Goal: Transaction & Acquisition: Purchase product/service

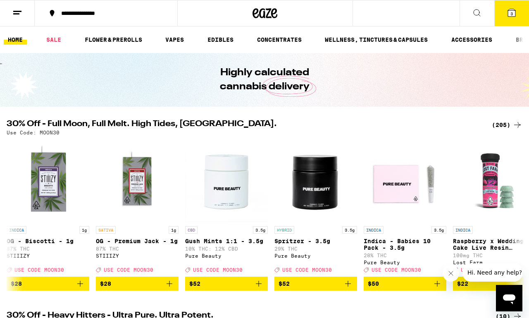
click at [148, 18] on button "**********" at bounding box center [106, 13] width 143 height 25
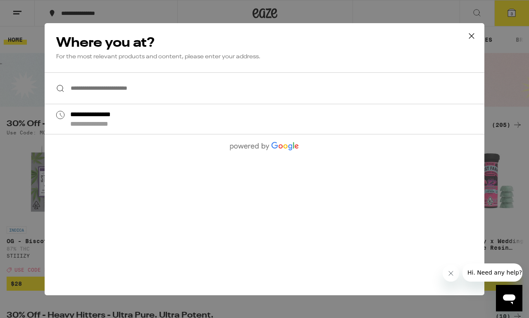
click at [128, 14] on div "**********" at bounding box center [264, 159] width 529 height 318
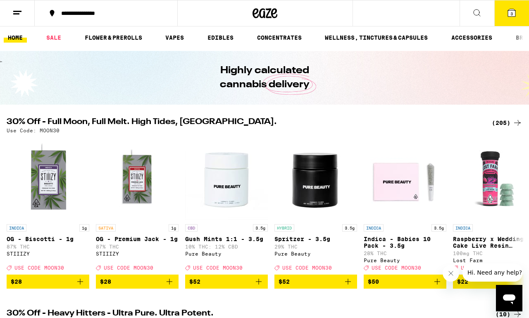
click at [123, 16] on button "**********" at bounding box center [106, 13] width 143 height 25
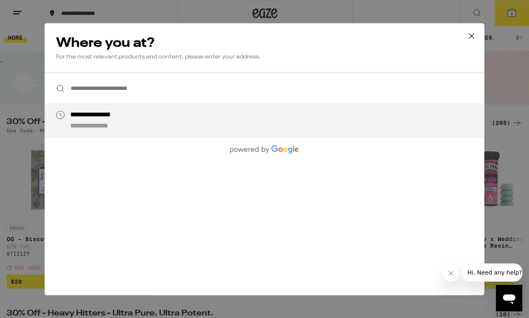
click at [131, 83] on input "**********" at bounding box center [265, 88] width 440 height 32
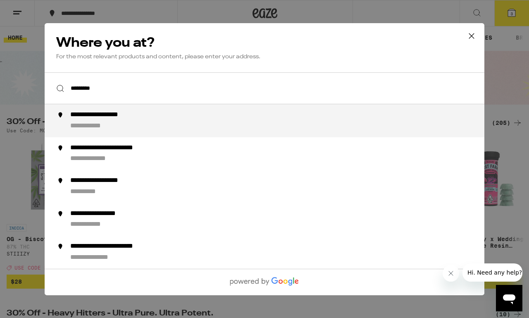
click at [101, 126] on div "**********" at bounding box center [95, 126] width 51 height 9
type input "**********"
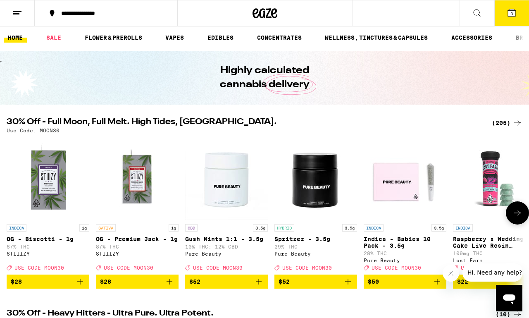
click at [515, 217] on icon at bounding box center [518, 213] width 10 height 10
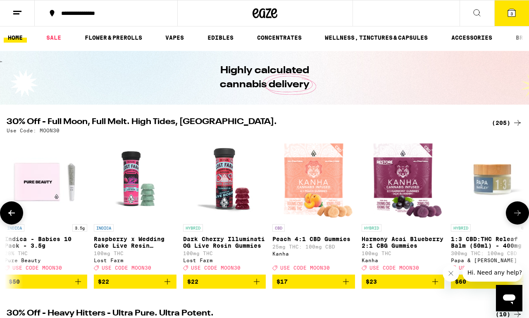
scroll to position [0, 426]
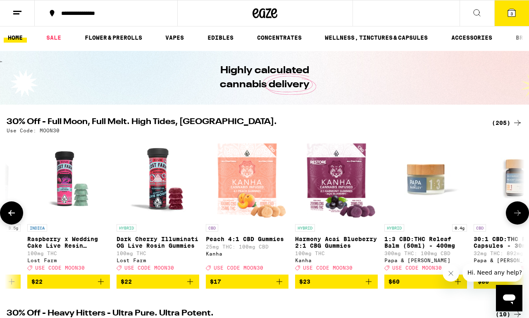
click at [515, 217] on icon at bounding box center [518, 213] width 10 height 10
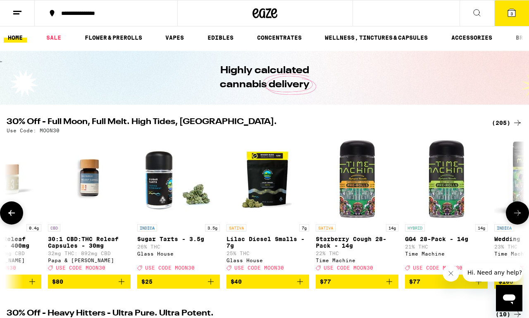
click at [300, 286] on icon "Add to bag" at bounding box center [300, 282] width 10 height 10
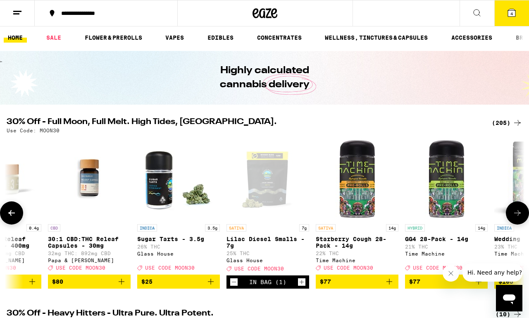
click at [515, 218] on icon at bounding box center [518, 213] width 10 height 10
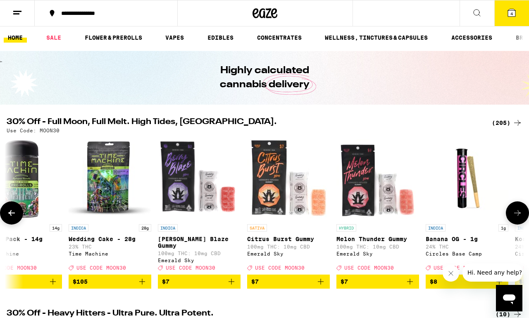
click at [515, 218] on icon at bounding box center [518, 213] width 10 height 10
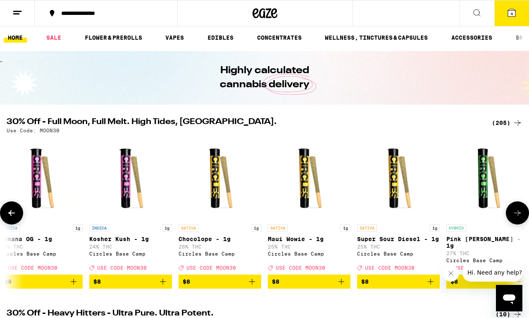
click at [515, 218] on icon at bounding box center [518, 213] width 10 height 10
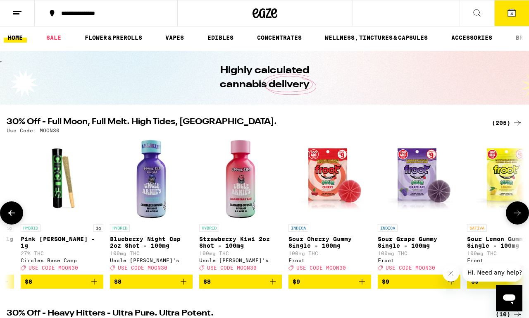
click at [515, 218] on icon at bounding box center [518, 213] width 10 height 10
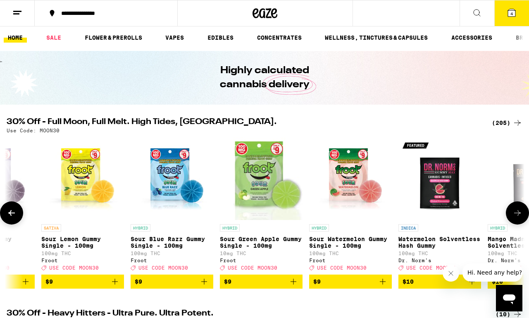
click at [515, 218] on icon at bounding box center [518, 213] width 10 height 10
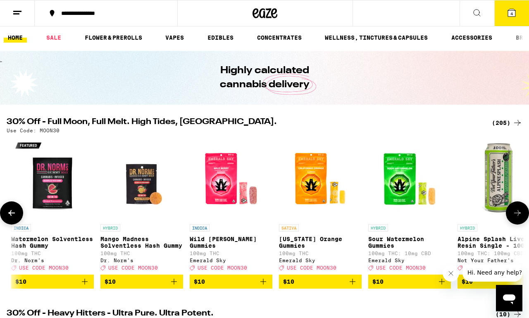
scroll to position [0, 2980]
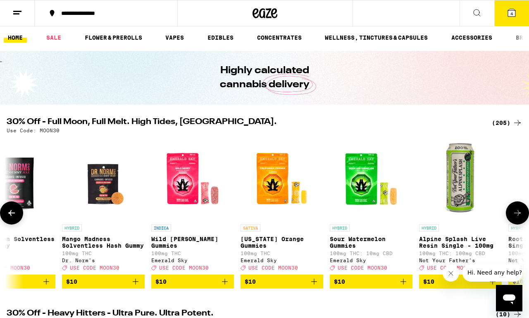
click at [515, 218] on icon at bounding box center [518, 213] width 10 height 10
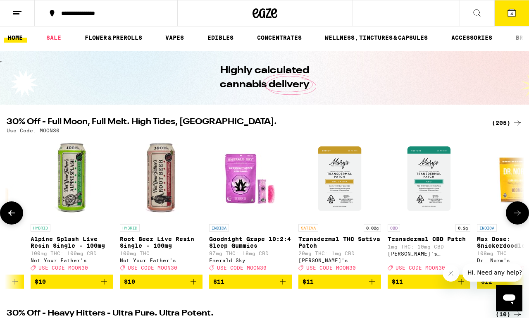
scroll to position [0, 3406]
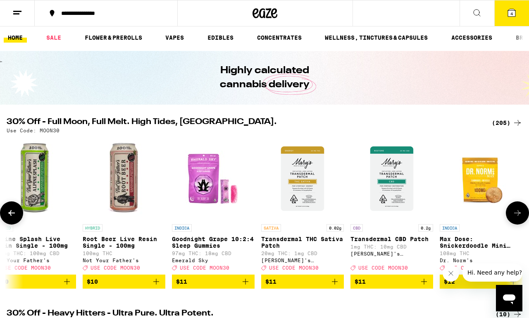
click at [515, 218] on icon at bounding box center [518, 213] width 10 height 10
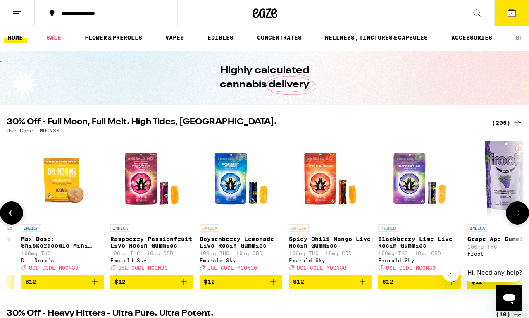
scroll to position [0, 3832]
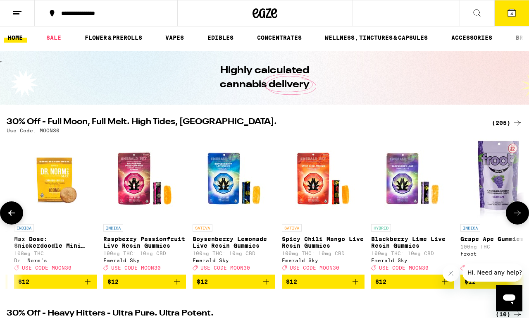
click at [515, 218] on icon at bounding box center [518, 213] width 10 height 10
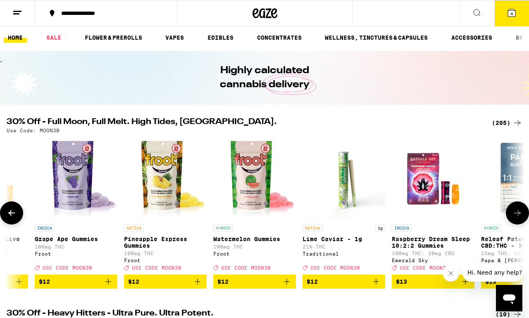
click at [515, 218] on icon at bounding box center [518, 213] width 10 height 10
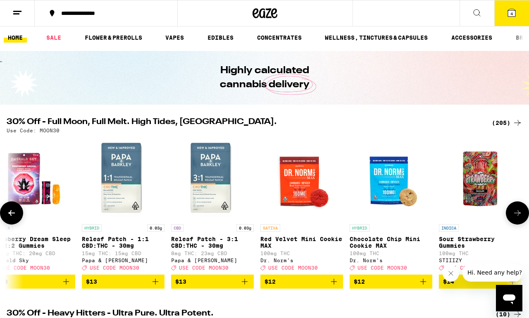
scroll to position [0, 4683]
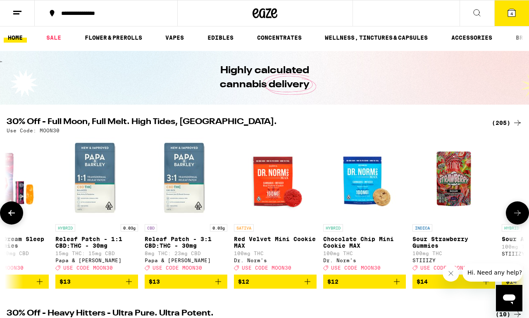
click at [515, 218] on icon at bounding box center [518, 213] width 10 height 10
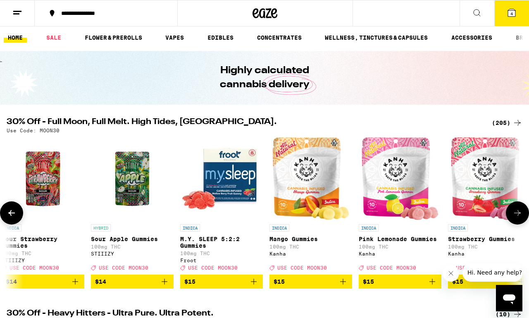
scroll to position [0, 5109]
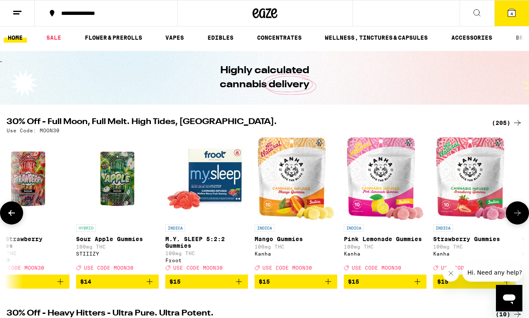
click at [515, 218] on icon at bounding box center [518, 213] width 10 height 10
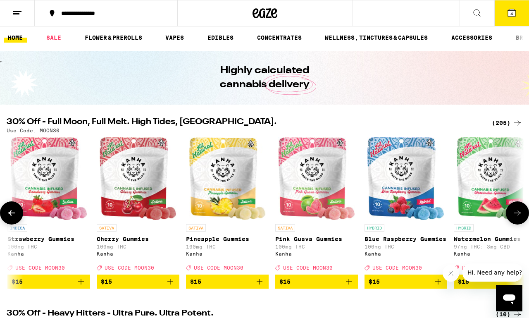
click at [515, 218] on icon at bounding box center [518, 213] width 10 height 10
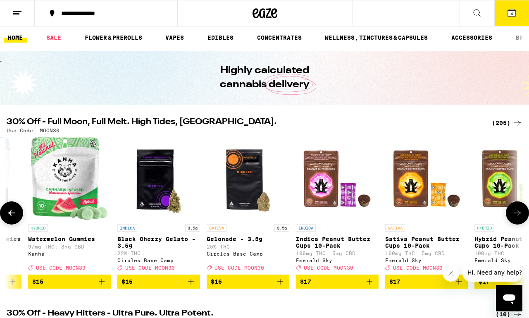
click at [515, 218] on icon at bounding box center [518, 213] width 10 height 10
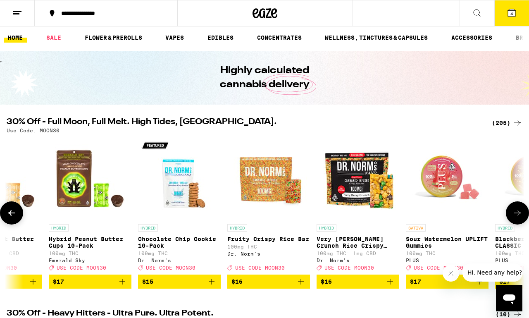
click at [17, 219] on button at bounding box center [11, 212] width 23 height 23
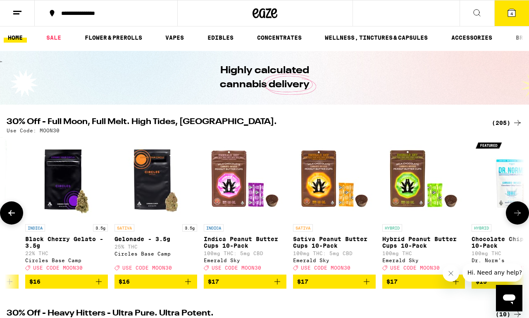
scroll to position [0, 5961]
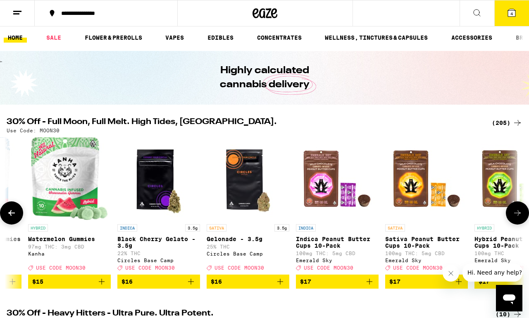
click at [516, 218] on icon at bounding box center [518, 213] width 10 height 10
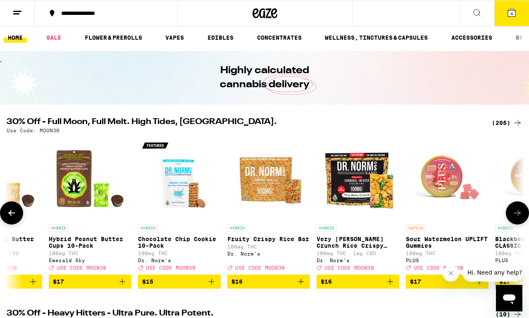
click at [516, 218] on icon at bounding box center [518, 213] width 10 height 10
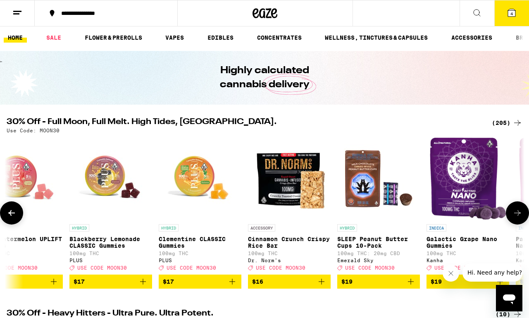
click at [516, 218] on icon at bounding box center [518, 213] width 10 height 10
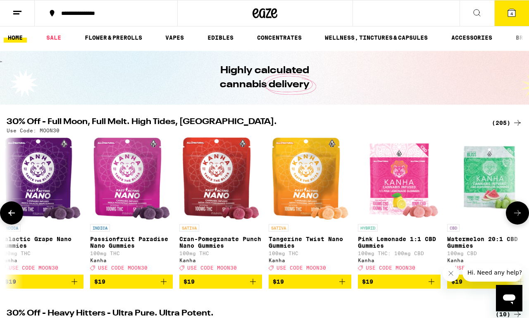
click at [516, 218] on icon at bounding box center [518, 213] width 10 height 10
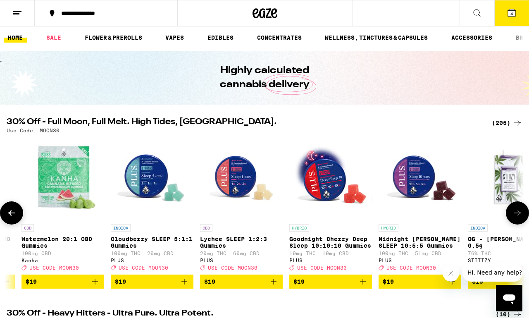
click at [516, 218] on icon at bounding box center [518, 213] width 10 height 10
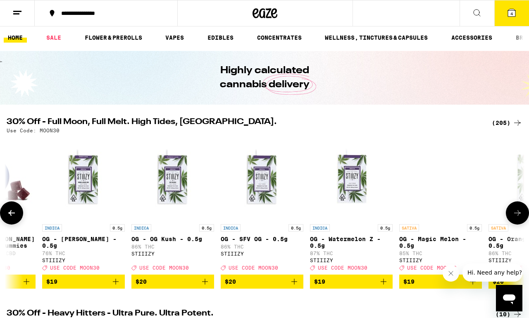
click at [432, 172] on img "Open page for OG - Magic Melon - 0.5g from STIIIZY" at bounding box center [440, 178] width 83 height 83
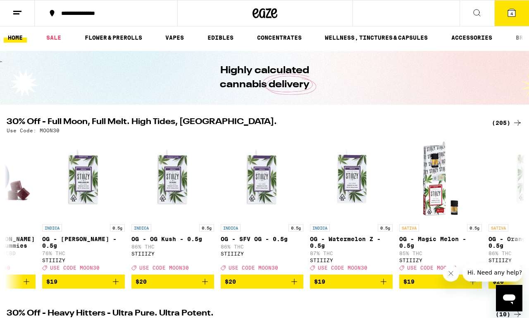
click at [514, 124] on icon at bounding box center [518, 123] width 10 height 10
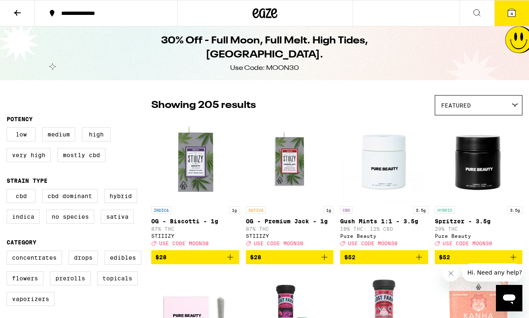
click at [513, 123] on img "Open page for Spritzer - 3.5g from Pure Beauty" at bounding box center [478, 160] width 83 height 83
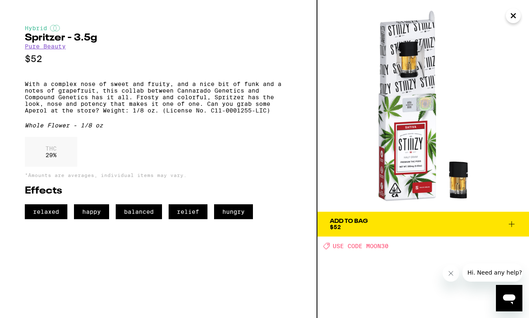
click at [513, 21] on icon "Close" at bounding box center [513, 16] width 10 height 12
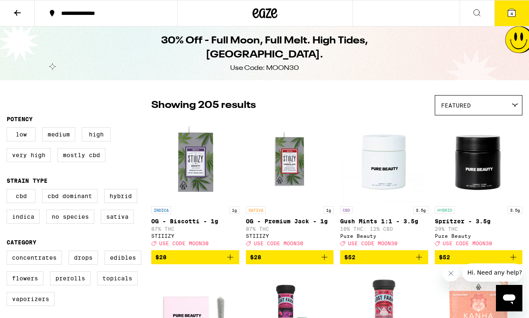
click at [296, 180] on img "Open page for OG - Premium Jack - 1g from STIIIZY" at bounding box center [289, 160] width 83 height 83
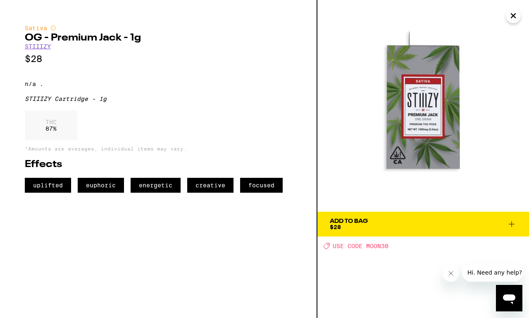
click at [459, 222] on span "Add To Bag $28" at bounding box center [423, 224] width 187 height 12
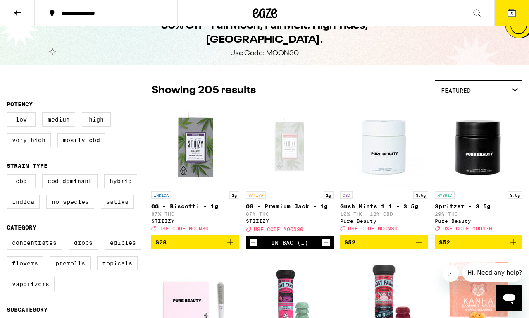
scroll to position [18, 0]
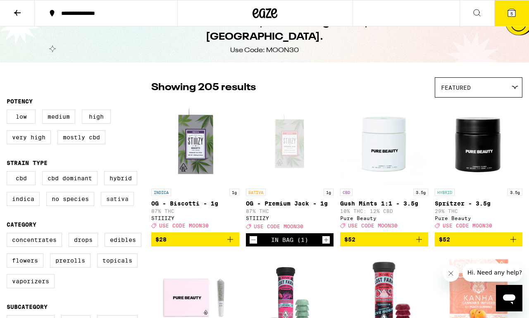
click at [110, 205] on label "Sativa" at bounding box center [117, 199] width 33 height 14
click at [9, 173] on input "Sativa" at bounding box center [8, 172] width 0 height 0
checkbox input "true"
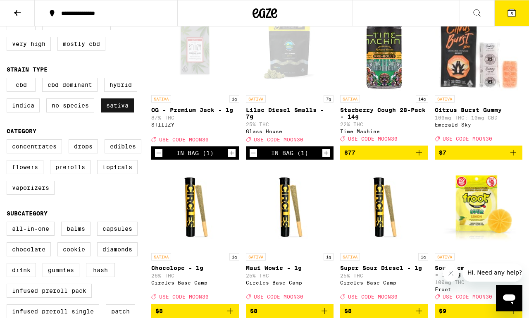
scroll to position [112, 0]
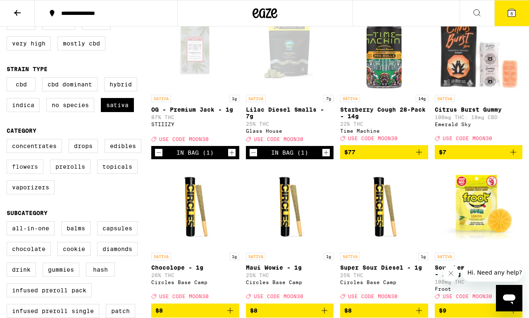
click at [20, 174] on label "Flowers" at bounding box center [25, 167] width 37 height 14
click at [9, 141] on input "Flowers" at bounding box center [8, 140] width 0 height 0
checkbox input "true"
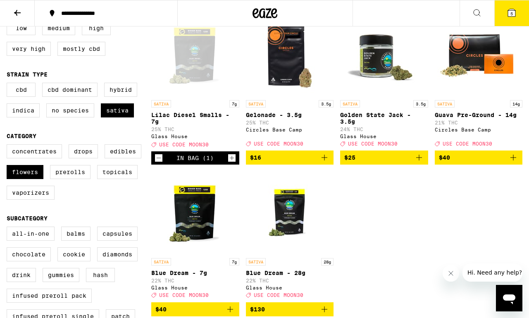
scroll to position [107, 0]
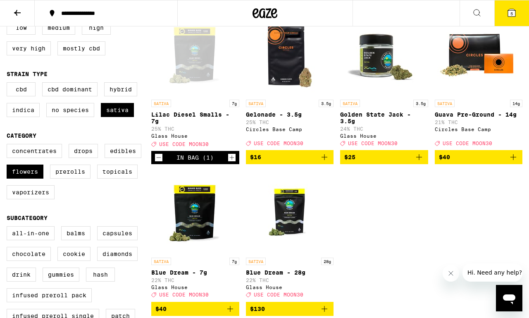
click at [417, 162] on icon "Add to bag" at bounding box center [419, 157] width 10 height 10
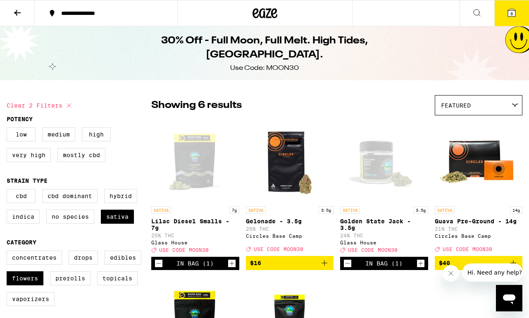
scroll to position [0, 0]
click at [18, 11] on icon at bounding box center [17, 13] width 10 height 10
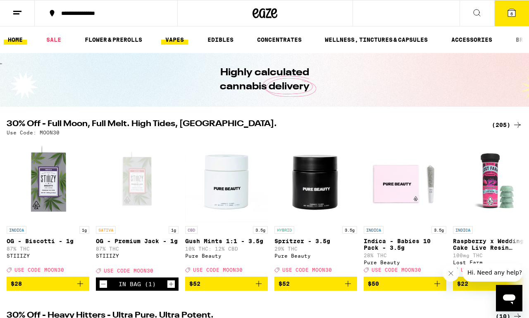
click at [175, 42] on link "VAPES" at bounding box center [174, 40] width 27 height 10
click at [174, 39] on link "VAPES" at bounding box center [174, 40] width 27 height 10
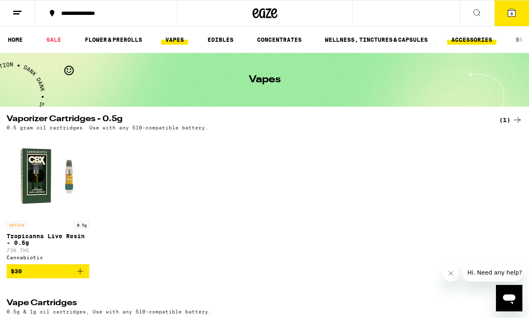
click at [475, 40] on link "ACCESSORIES" at bounding box center [471, 40] width 49 height 10
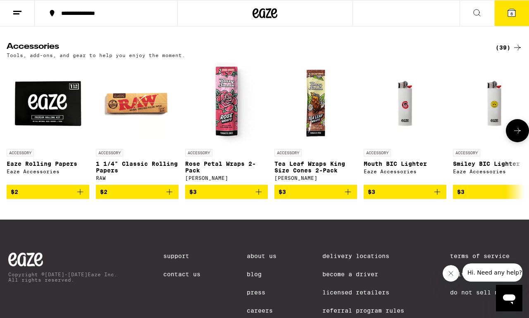
scroll to position [257, 0]
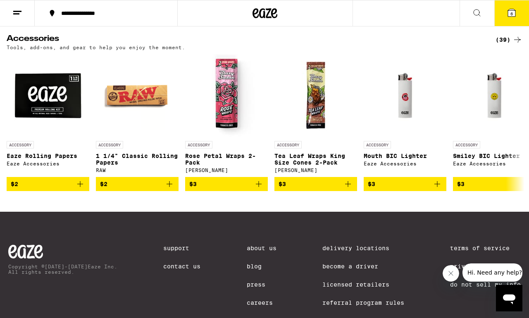
click at [518, 43] on icon at bounding box center [517, 40] width 7 height 6
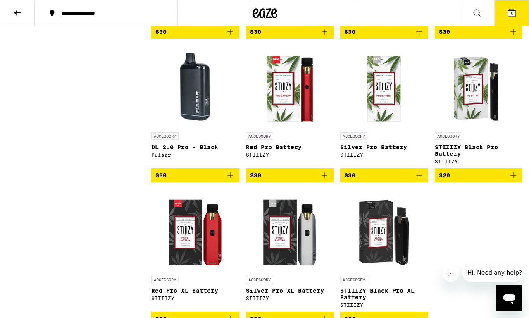
scroll to position [1230, 0]
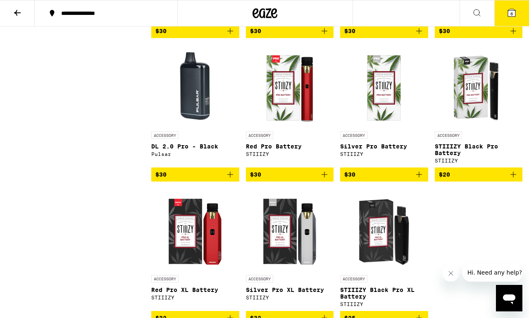
click at [465, 179] on span "$20" at bounding box center [479, 174] width 80 height 10
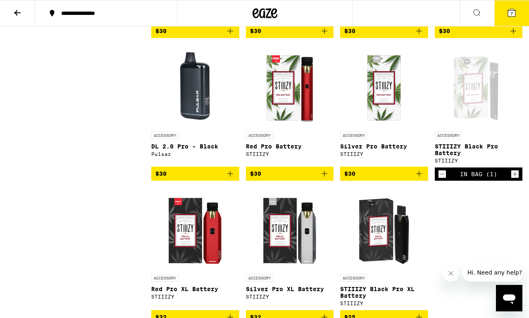
click at [465, 139] on div "ACCESSORY" at bounding box center [479, 134] width 88 height 7
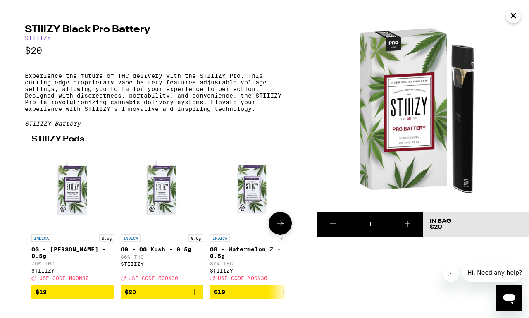
click at [279, 228] on icon at bounding box center [280, 223] width 10 height 10
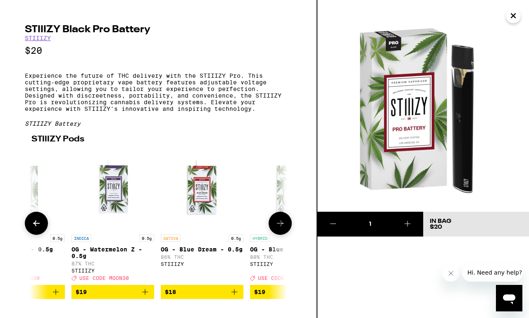
scroll to position [0, 164]
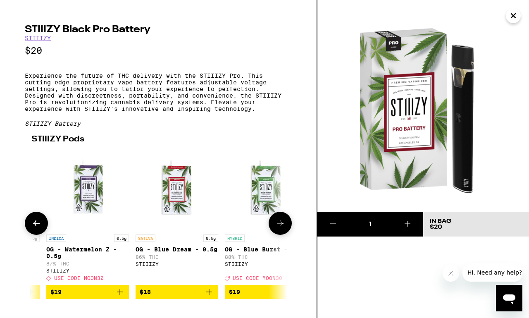
click at [279, 228] on icon at bounding box center [280, 223] width 10 height 10
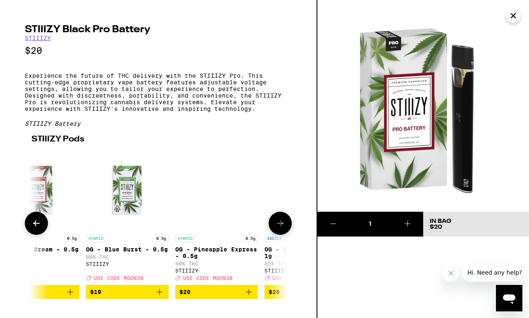
scroll to position [0, 327]
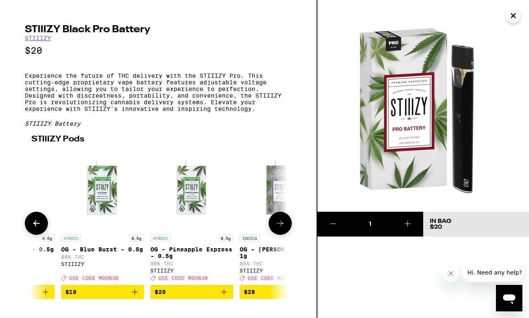
click at [226, 297] on icon "Add to bag" at bounding box center [224, 292] width 10 height 10
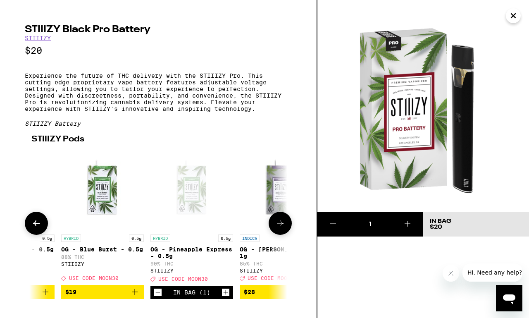
click at [277, 228] on icon at bounding box center [280, 223] width 10 height 10
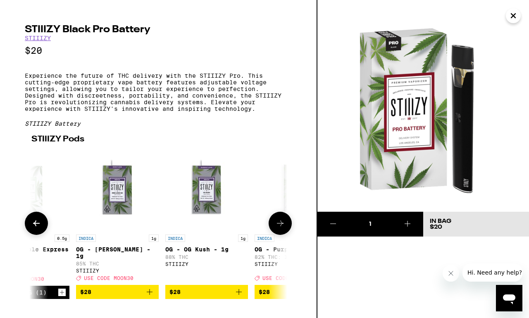
click at [277, 228] on icon at bounding box center [280, 223] width 10 height 10
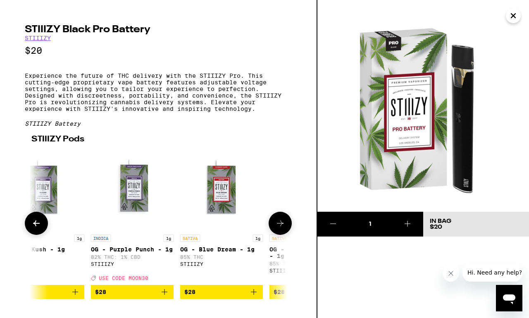
click at [277, 228] on icon at bounding box center [280, 223] width 10 height 10
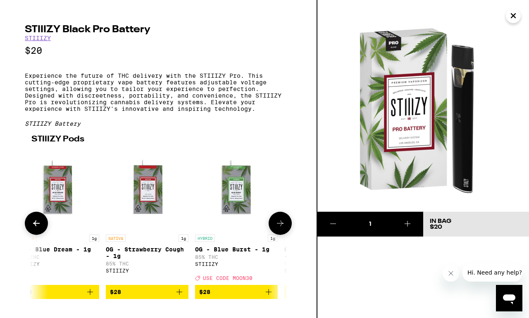
click at [277, 228] on icon at bounding box center [280, 223] width 10 height 10
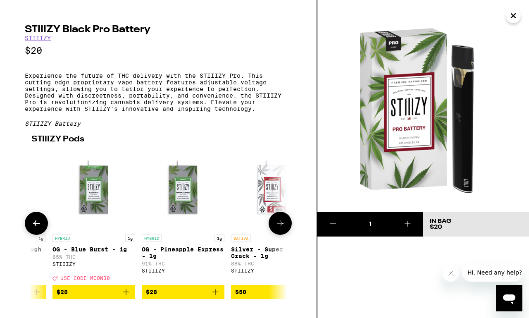
scroll to position [0, 982]
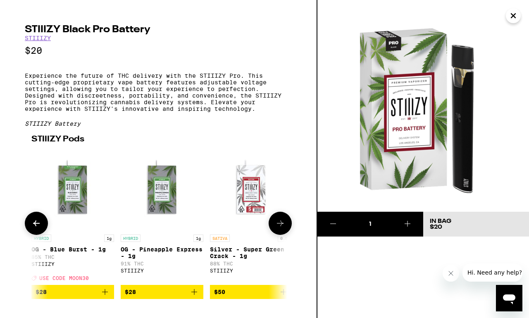
click at [277, 228] on icon at bounding box center [280, 223] width 10 height 10
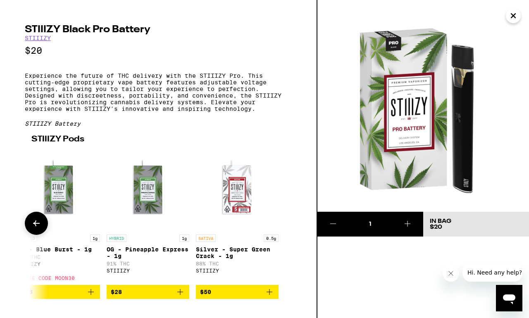
click at [271, 297] on icon "Add to bag" at bounding box center [270, 292] width 10 height 10
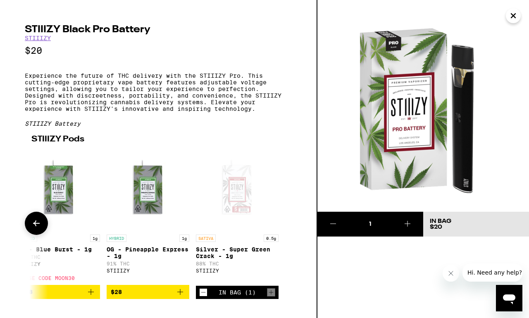
click at [28, 233] on button at bounding box center [36, 223] width 23 height 23
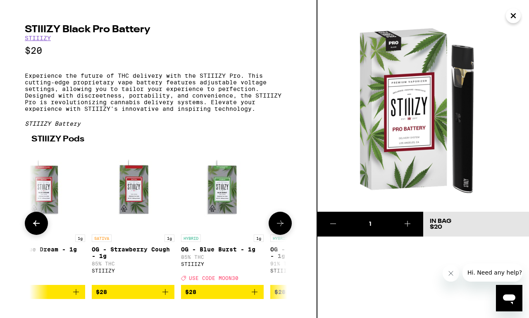
click at [29, 234] on button at bounding box center [36, 223] width 23 height 23
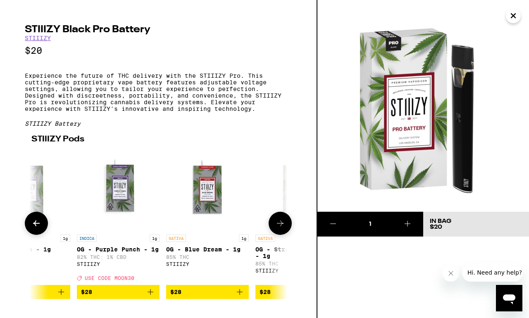
click at [29, 234] on button at bounding box center [36, 223] width 23 height 23
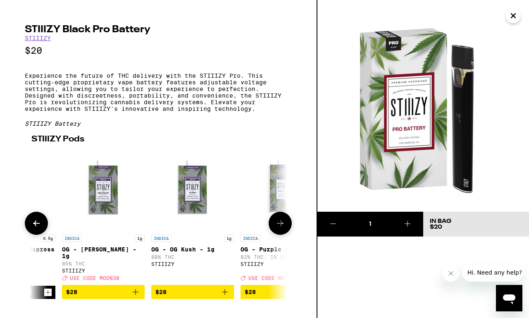
click at [29, 234] on button at bounding box center [36, 223] width 23 height 23
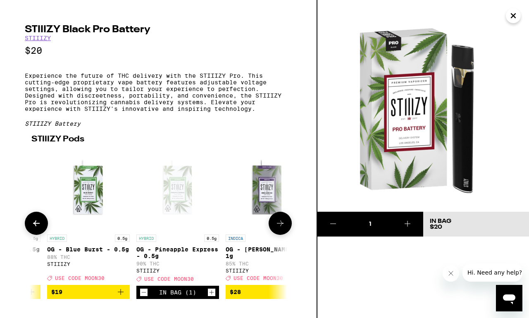
click at [29, 234] on button at bounding box center [36, 223] width 23 height 23
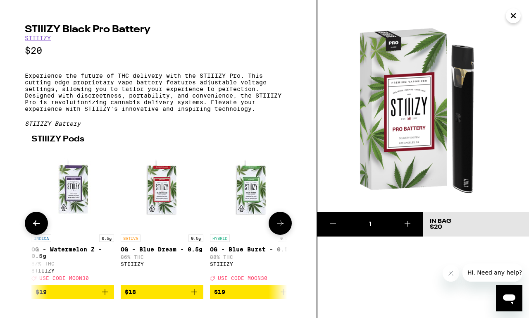
click at [29, 234] on button at bounding box center [36, 223] width 23 height 23
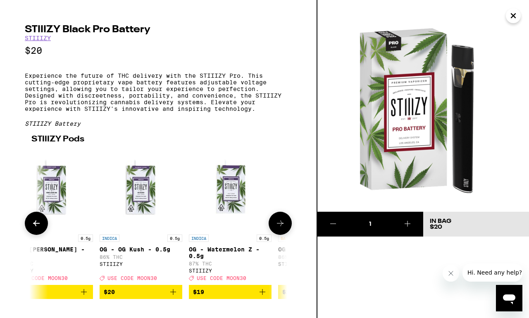
scroll to position [0, 14]
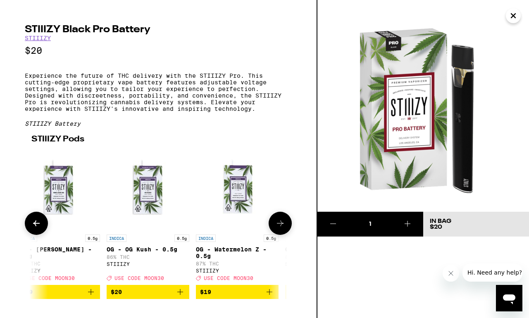
click at [29, 234] on button at bounding box center [36, 223] width 23 height 23
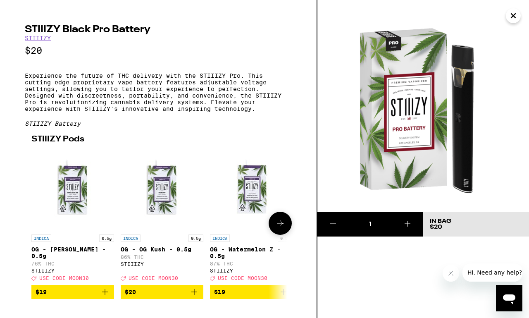
click at [29, 234] on div at bounding box center [36, 223] width 23 height 23
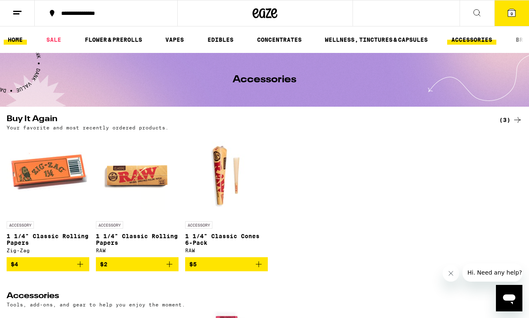
click at [15, 36] on link "HOME" at bounding box center [15, 40] width 23 height 10
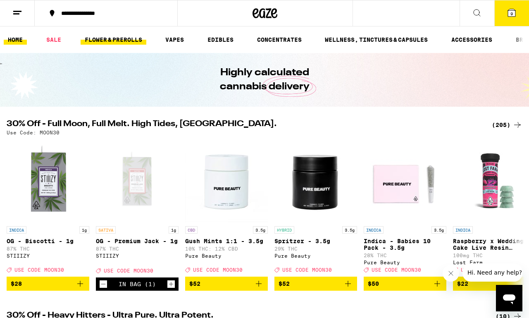
click at [93, 39] on link "FLOWER & PREROLLS" at bounding box center [114, 40] width 66 height 10
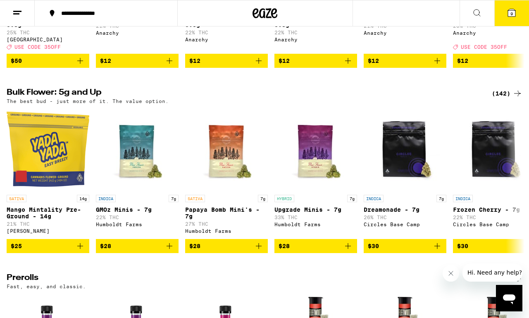
scroll to position [215, 0]
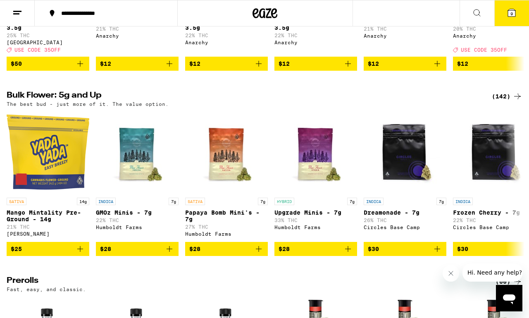
click at [48, 101] on h2 "Bulk Flower: 5g and Up" at bounding box center [244, 96] width 475 height 10
click at [504, 107] on div "The best bud - just more of it. The value option." at bounding box center [265, 103] width 516 height 5
click at [502, 101] on div "(142)" at bounding box center [507, 96] width 31 height 10
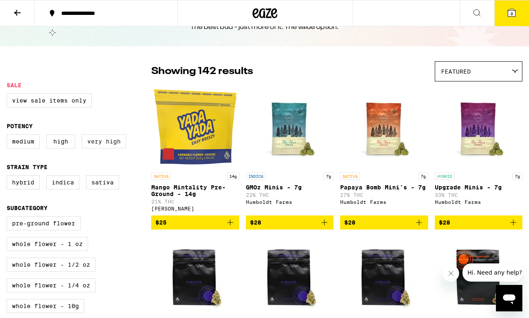
scroll to position [39, 0]
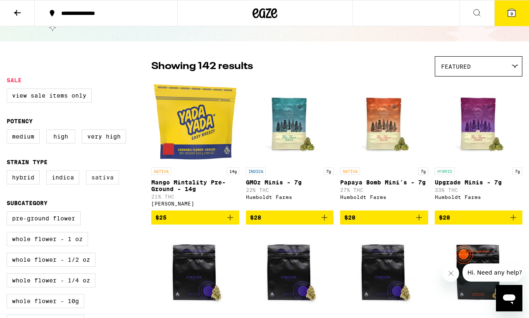
click at [101, 184] on label "Sativa" at bounding box center [102, 177] width 33 height 14
click at [9, 172] on input "Sativa" at bounding box center [8, 172] width 0 height 0
checkbox input "true"
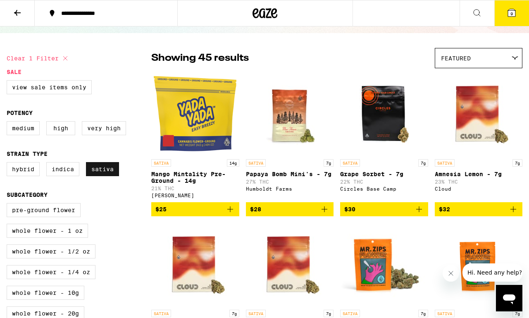
scroll to position [51, 0]
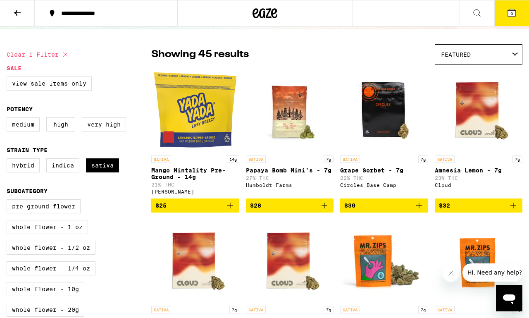
click at [101, 131] on label "Very High" at bounding box center [104, 124] width 44 height 14
click at [9, 119] on input "Very High" at bounding box center [8, 119] width 0 height 0
checkbox input "true"
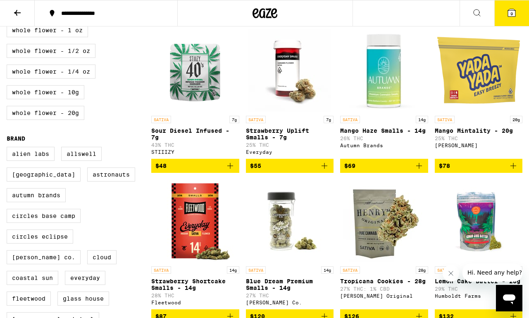
scroll to position [244, 0]
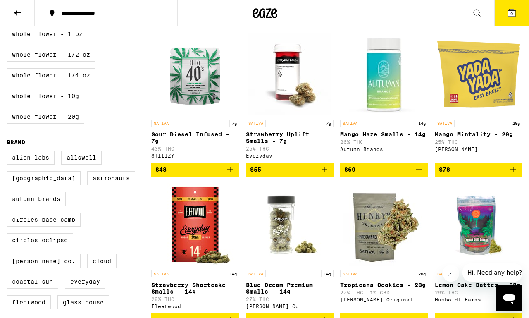
click at [303, 141] on p "Strawberry Uplift Smalls - 7g" at bounding box center [290, 137] width 88 height 13
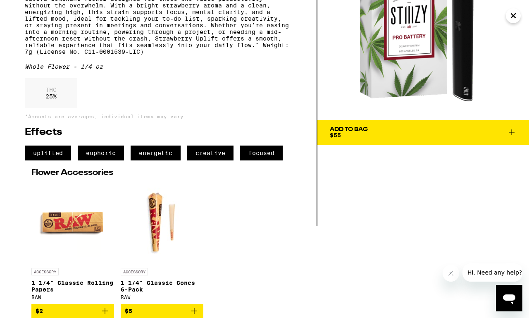
scroll to position [111, 0]
click at [371, 126] on span "Add To Bag $55" at bounding box center [423, 132] width 187 height 12
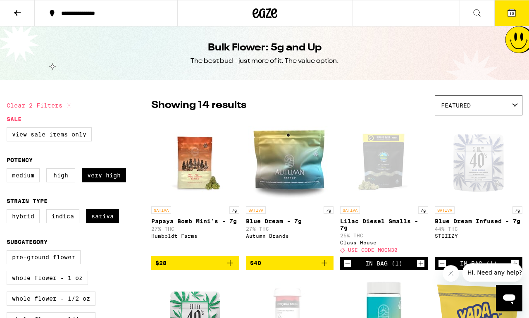
click at [507, 12] on icon at bounding box center [512, 13] width 10 height 10
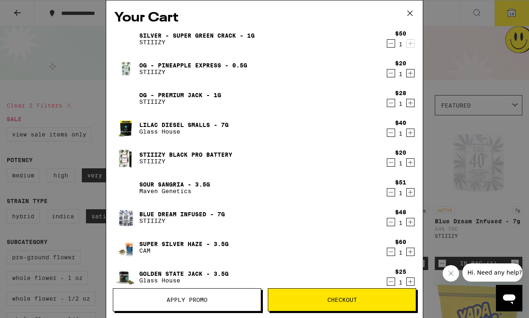
click at [388, 193] on icon "Decrement" at bounding box center [390, 192] width 7 height 10
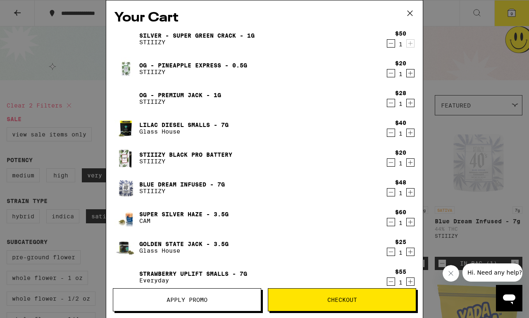
click at [388, 193] on icon "Decrement" at bounding box center [390, 192] width 7 height 10
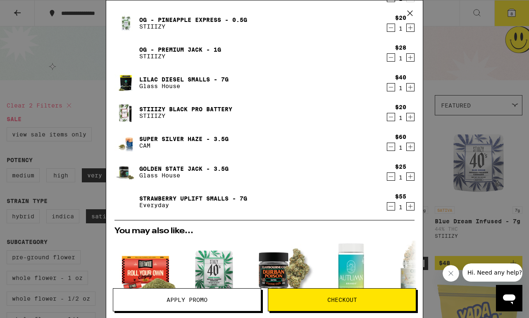
scroll to position [43, 0]
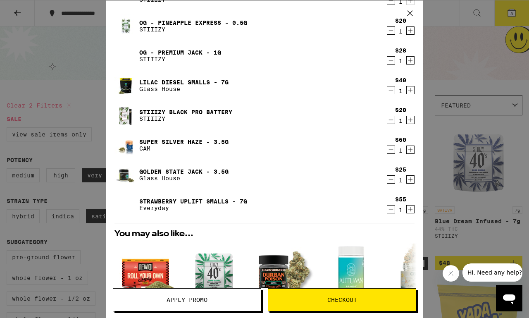
click at [389, 91] on icon "Decrement" at bounding box center [390, 90] width 7 height 10
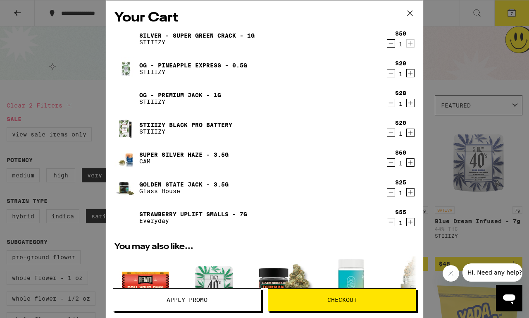
scroll to position [0, 0]
click at [389, 103] on icon "Decrement" at bounding box center [390, 103] width 7 height 10
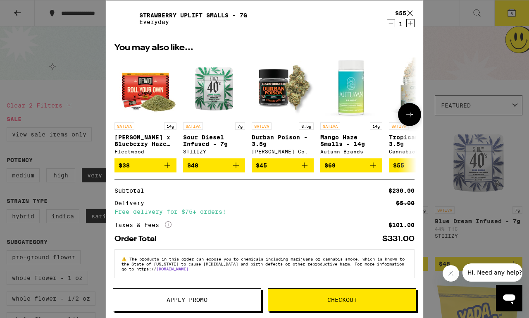
scroll to position [174, 0]
click at [200, 305] on button "Apply Promo" at bounding box center [187, 299] width 148 height 23
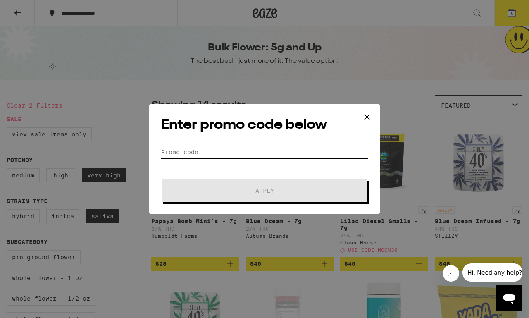
click at [191, 150] on input "Promo Code" at bounding box center [265, 152] width 208 height 12
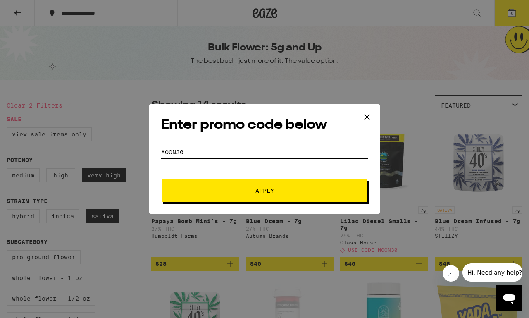
type input "Moon30"
click at [265, 191] on button "Apply" at bounding box center [265, 190] width 206 height 23
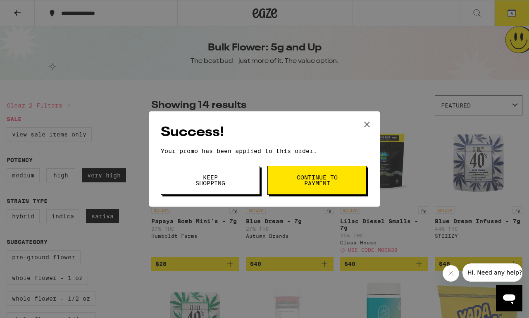
click at [301, 184] on span "Continue to payment" at bounding box center [317, 180] width 42 height 12
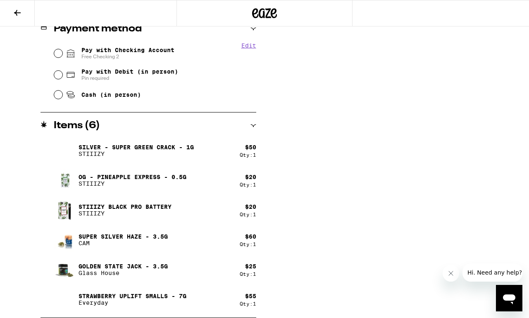
scroll to position [367, 0]
click at [150, 147] on p "Silver - Super Green Crack - 1g" at bounding box center [136, 147] width 115 height 7
click at [107, 153] on p "STIIIZY" at bounding box center [136, 153] width 115 height 7
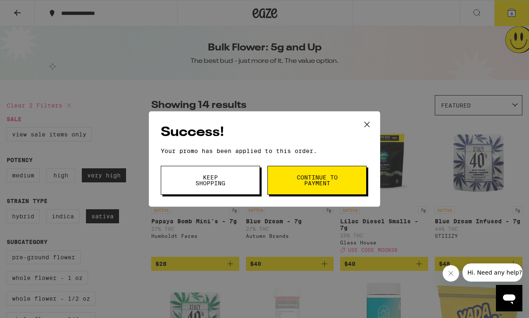
click at [187, 179] on button "Keep Shopping" at bounding box center [210, 180] width 99 height 29
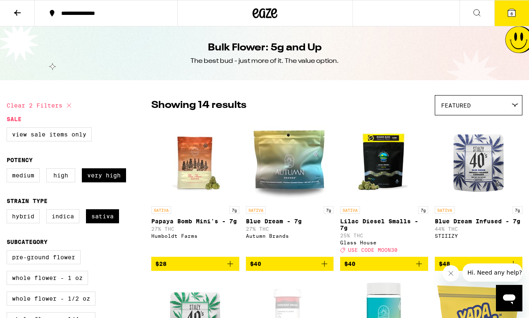
click at [514, 11] on icon at bounding box center [511, 12] width 7 height 7
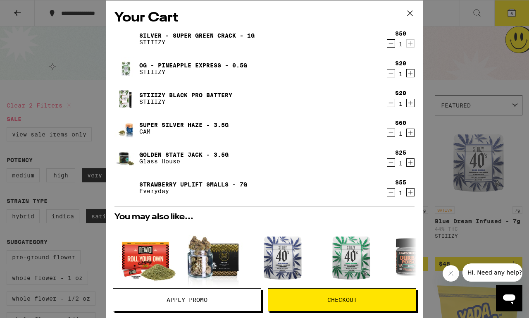
click at [390, 136] on icon "Decrement" at bounding box center [390, 133] width 7 height 10
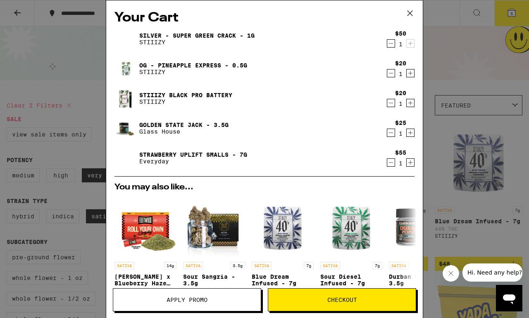
click at [389, 43] on icon "Decrement" at bounding box center [390, 43] width 7 height 10
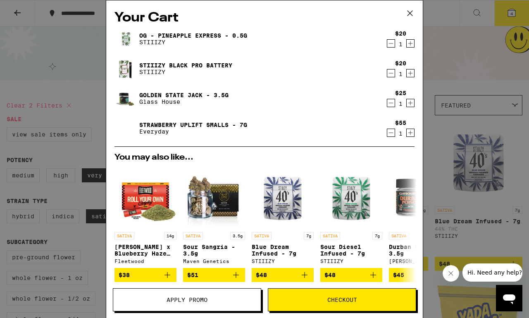
click at [297, 298] on span "Checkout" at bounding box center [342, 300] width 148 height 6
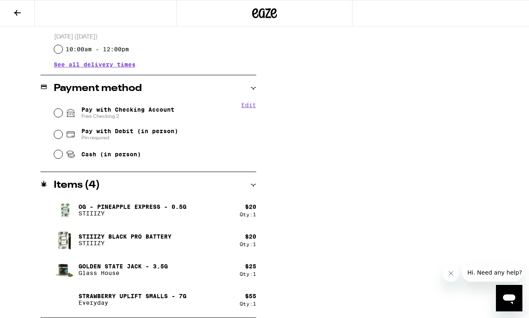
scroll to position [307, 0]
click at [59, 115] on input "Pay with Checking Account Free Checking 2" at bounding box center [58, 113] width 8 height 8
radio input "true"
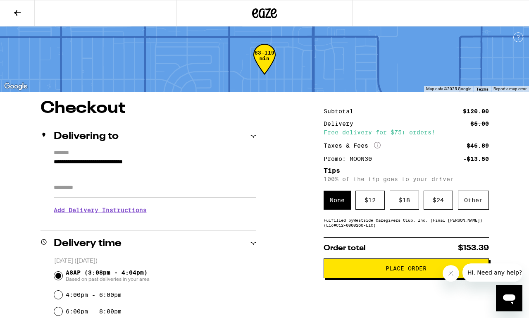
scroll to position [0, 0]
click at [364, 208] on div "$ 12" at bounding box center [369, 200] width 29 height 19
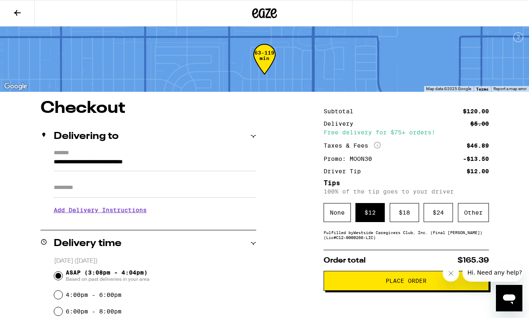
click at [367, 284] on span "Place Order" at bounding box center [406, 281] width 151 height 6
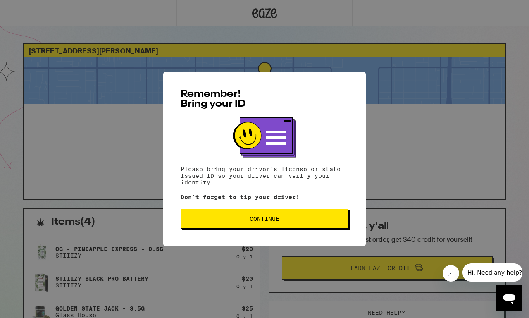
click at [321, 221] on span "Continue" at bounding box center [265, 219] width 154 height 6
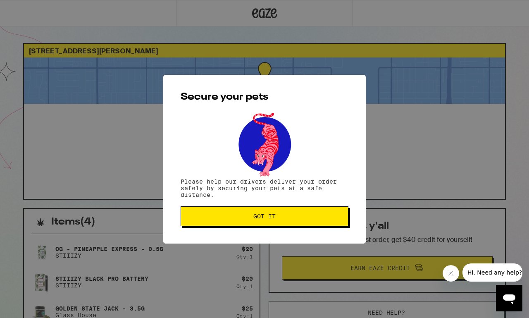
click at [321, 221] on button "Got it" at bounding box center [265, 216] width 168 height 20
